Goal: Information Seeking & Learning: Learn about a topic

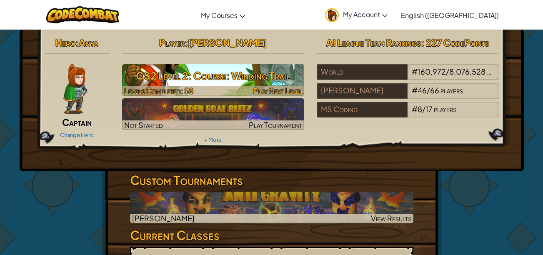
click at [221, 78] on h3 "CS2 Level 2: Course: Winding Trail" at bounding box center [213, 75] width 182 height 19
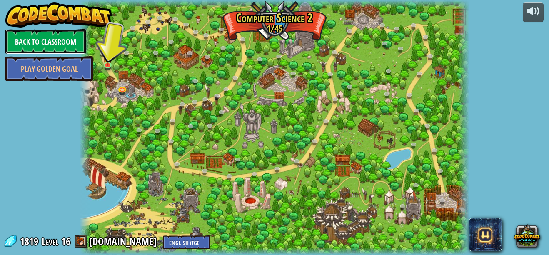
click at [36, 35] on link "Back to Classroom" at bounding box center [45, 41] width 80 height 25
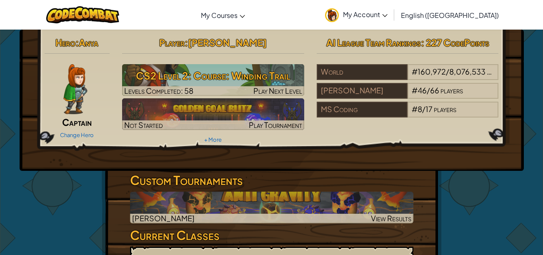
click at [355, 90] on div "[PERSON_NAME]" at bounding box center [362, 91] width 91 height 16
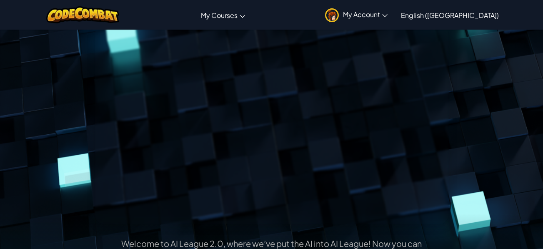
scroll to position [92, 0]
